Goal: Information Seeking & Learning: Learn about a topic

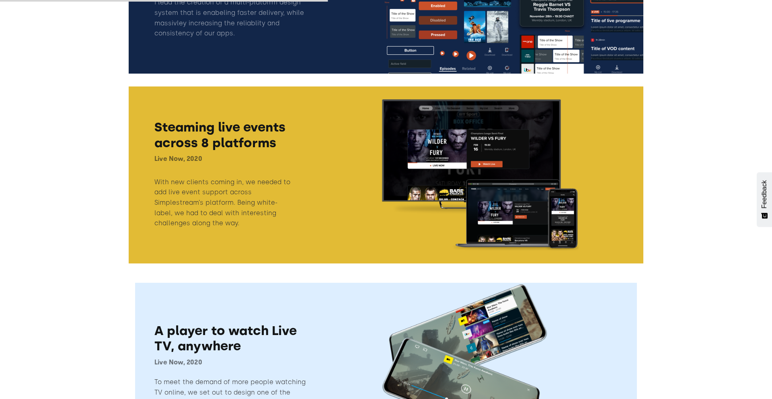
scroll to position [274, 0]
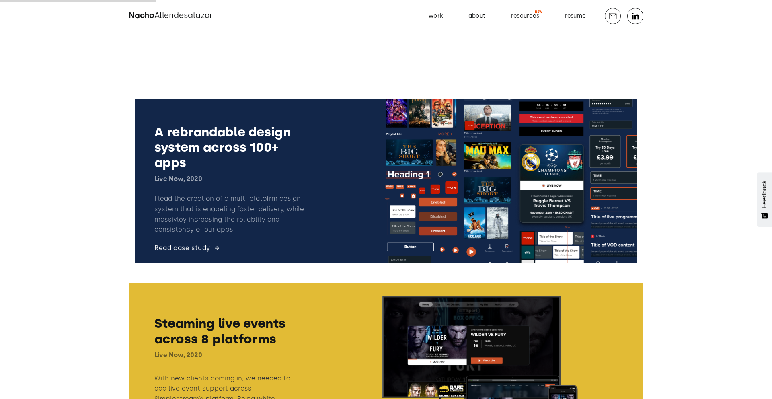
click at [510, 187] on link at bounding box center [386, 181] width 515 height 177
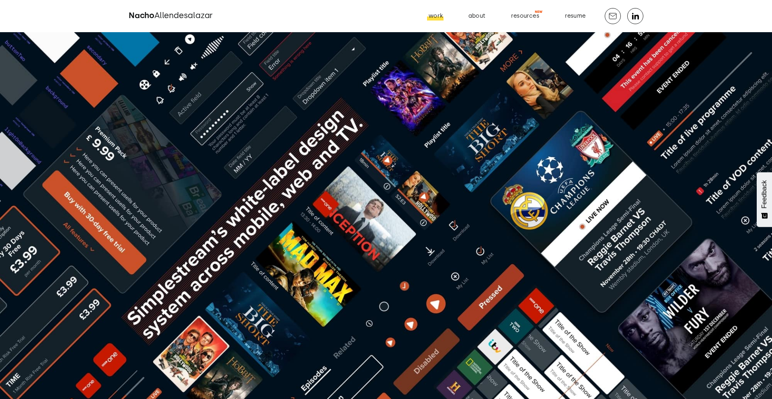
click at [441, 16] on div "work" at bounding box center [436, 16] width 14 height 10
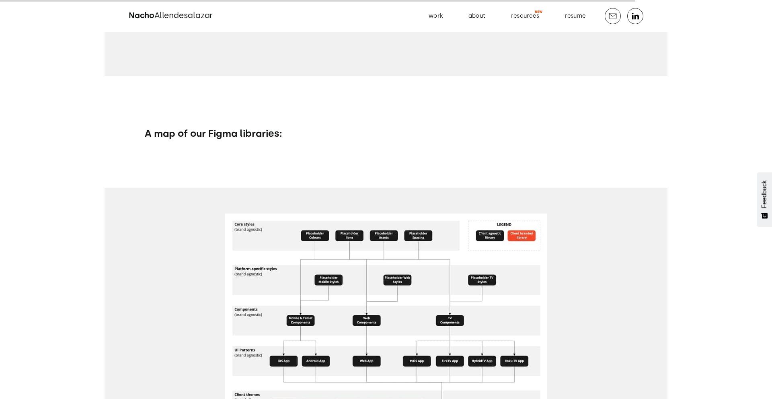
scroll to position [10714, 0]
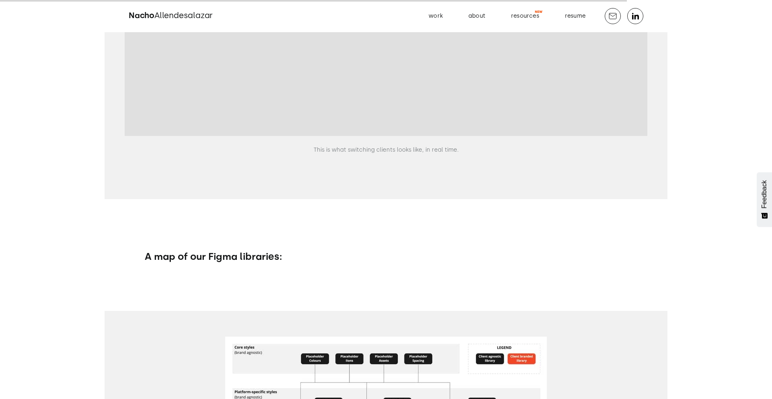
click at [203, 15] on span "Allendesalazar" at bounding box center [183, 15] width 58 height 10
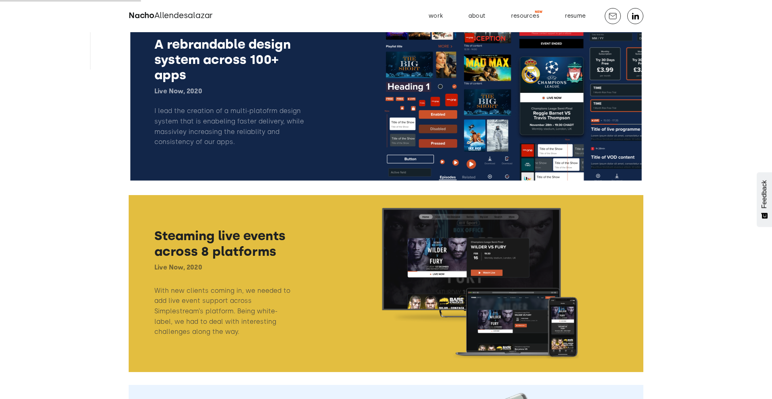
scroll to position [225, 0]
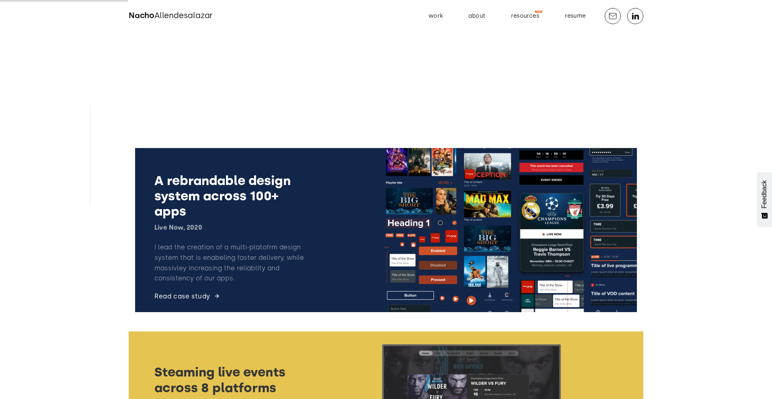
click at [367, 225] on link at bounding box center [386, 230] width 515 height 177
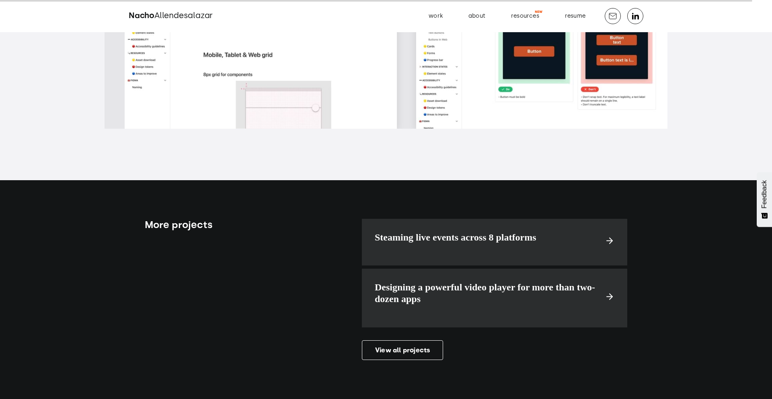
scroll to position [12895, 0]
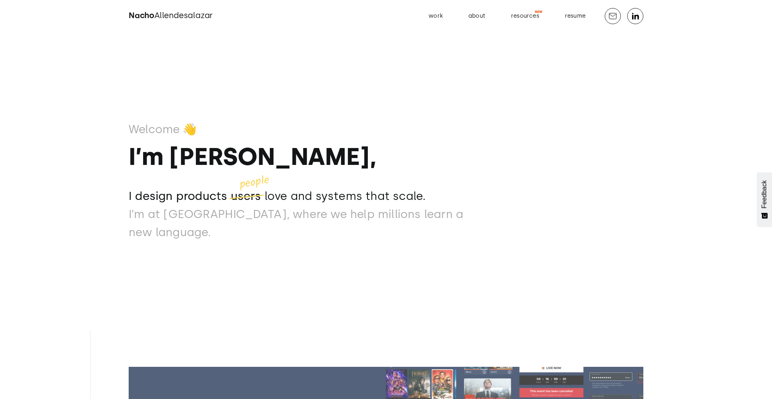
click at [341, 204] on p "I design products users love and systems that scale." at bounding box center [309, 196] width 360 height 18
click at [423, 250] on div "Welcome 👋 I’m Nacho, I design products users love and systems that scale. I des…" at bounding box center [386, 199] width 515 height 399
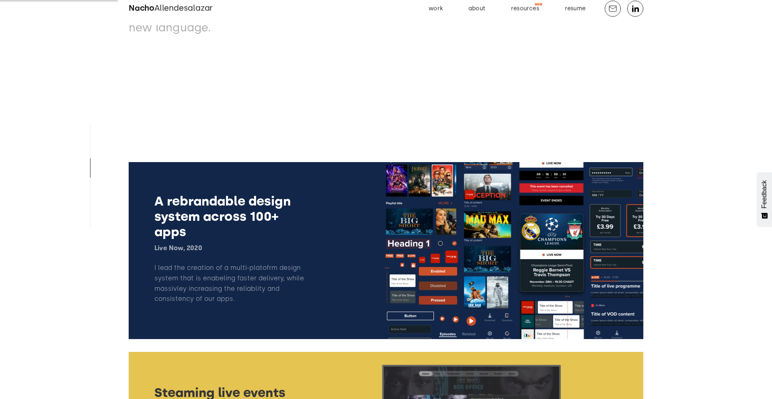
scroll to position [351, 0]
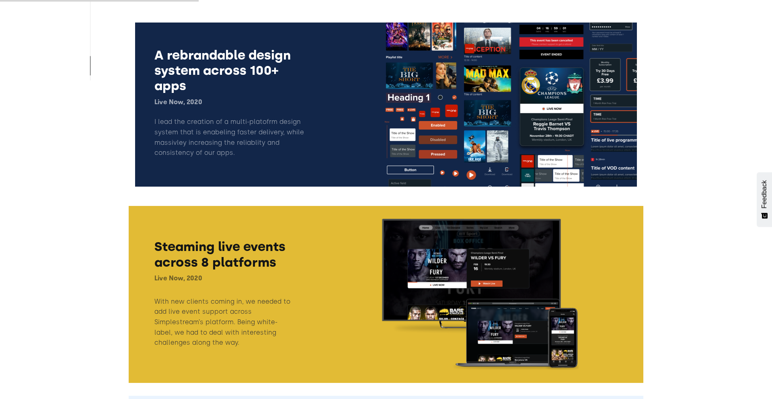
click at [482, 123] on link at bounding box center [386, 104] width 515 height 177
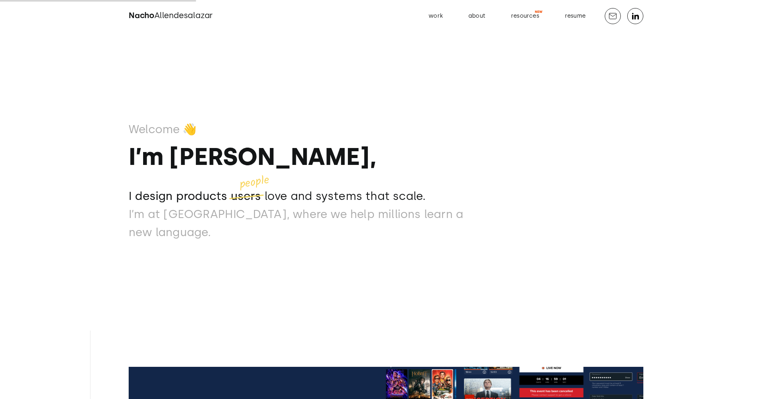
scroll to position [347, 0]
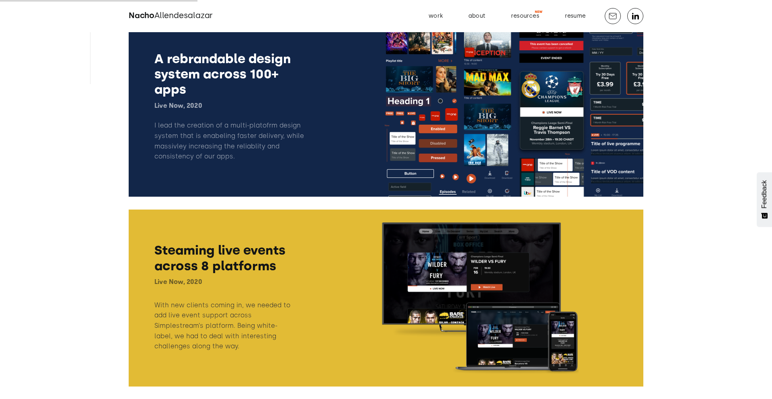
click at [359, 283] on link at bounding box center [386, 297] width 515 height 177
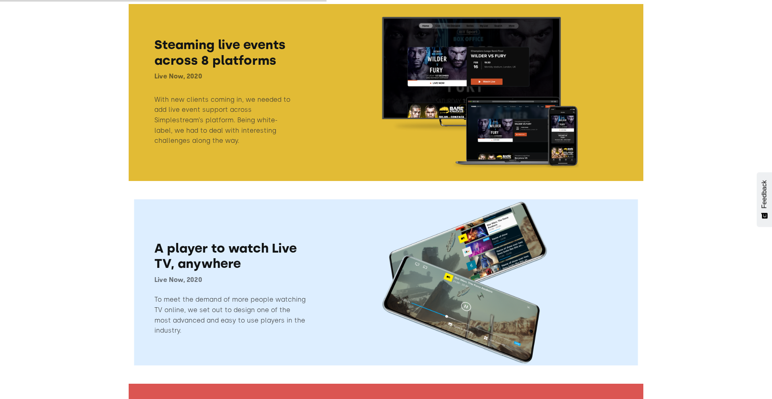
scroll to position [577, 0]
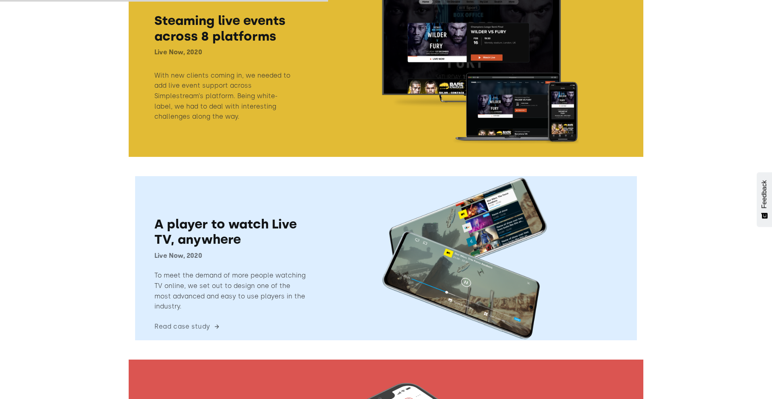
click at [359, 283] on link at bounding box center [386, 258] width 515 height 177
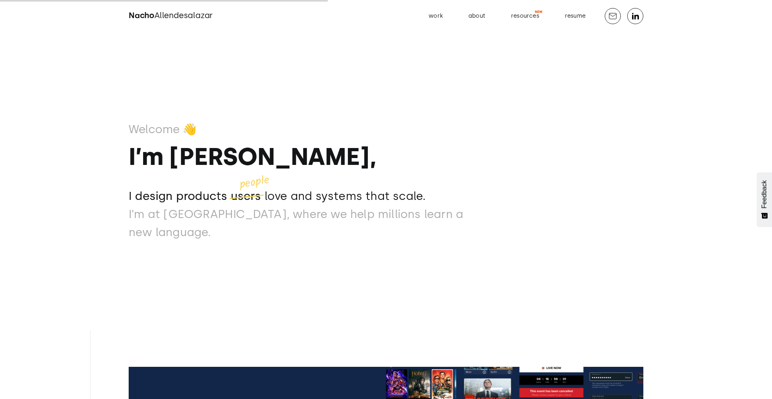
scroll to position [577, 0]
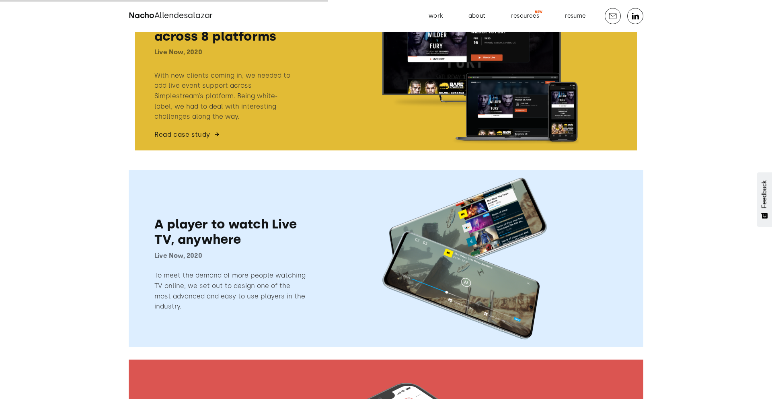
click at [357, 165] on div "A rebrandable design system across 100+ apps Live Now, 2020 I lead the creation…" at bounding box center [386, 163] width 515 height 746
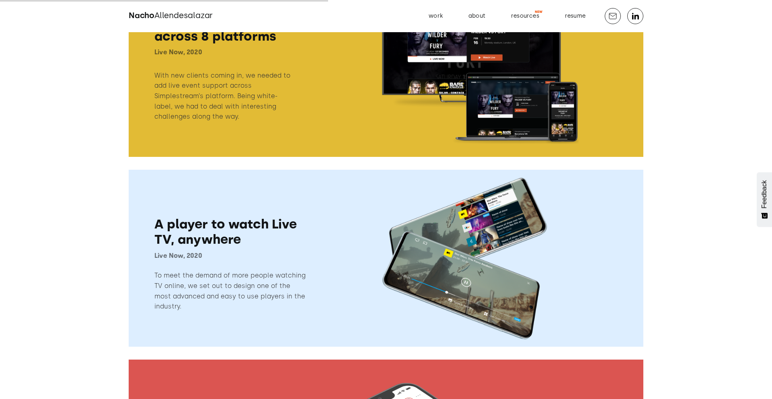
click at [353, 183] on link at bounding box center [386, 258] width 515 height 177
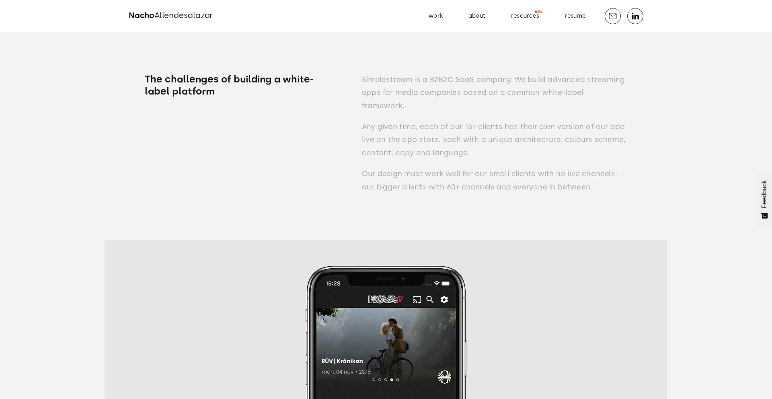
scroll to position [1312, 0]
